Goal: Task Accomplishment & Management: Manage account settings

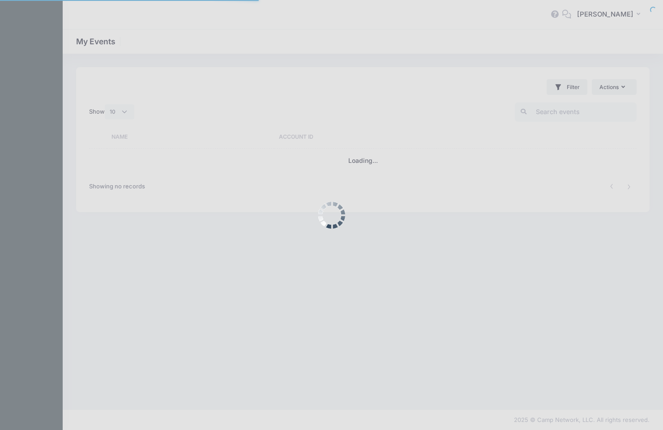
select select "10"
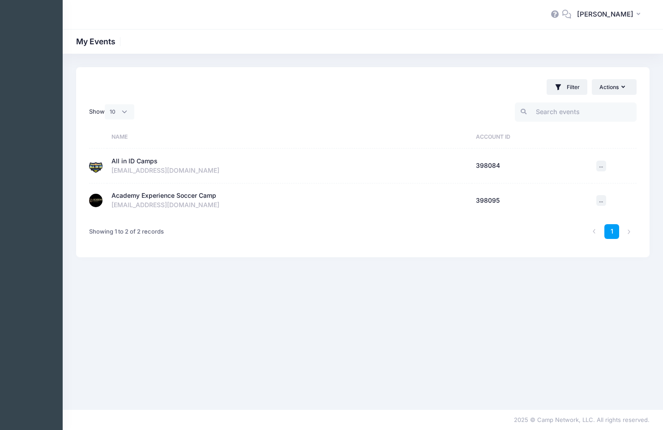
click at [128, 159] on div "All in ID Camps" at bounding box center [134, 161] width 46 height 9
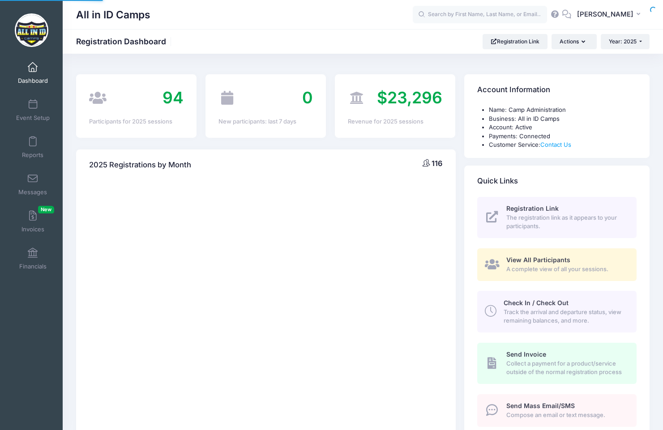
select select
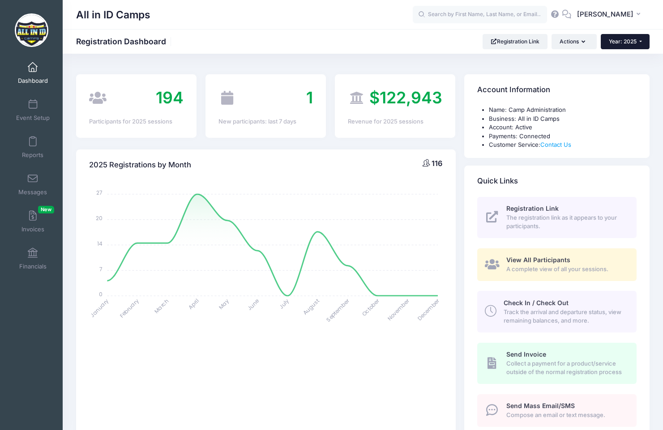
click at [640, 39] on button "Year: 2025" at bounding box center [625, 41] width 49 height 15
click at [625, 60] on link "Year: 2026" at bounding box center [630, 59] width 58 height 12
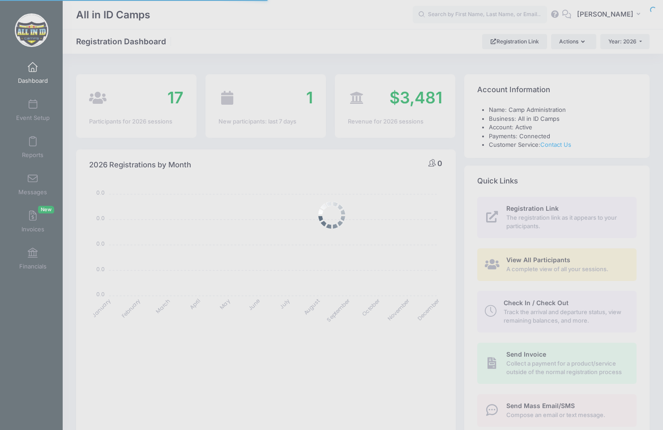
select select
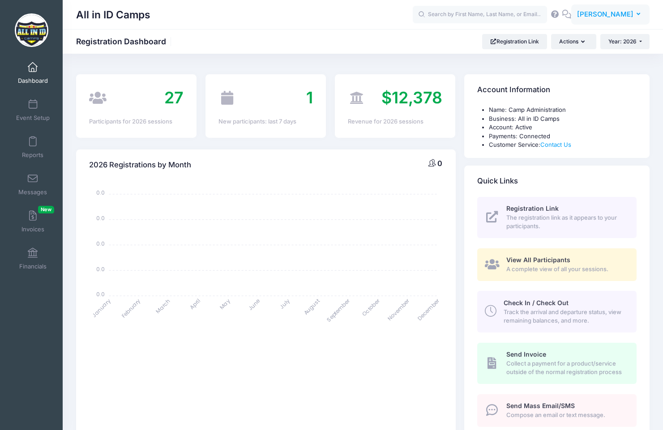
click at [634, 17] on button "GK [PERSON_NAME]" at bounding box center [610, 14] width 78 height 21
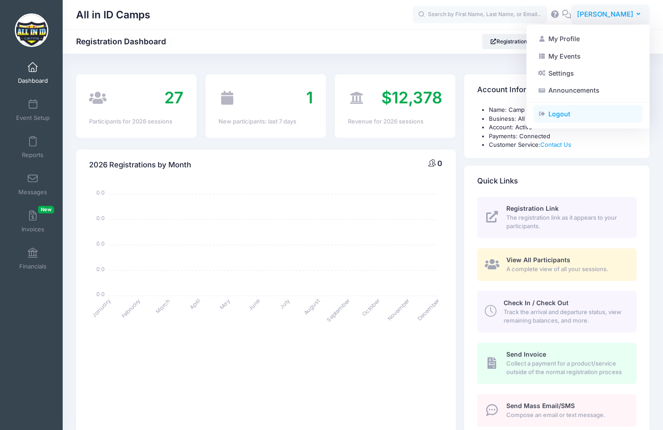
click at [554, 111] on link "Logout" at bounding box center [588, 113] width 109 height 17
